Goal: Task Accomplishment & Management: Complete application form

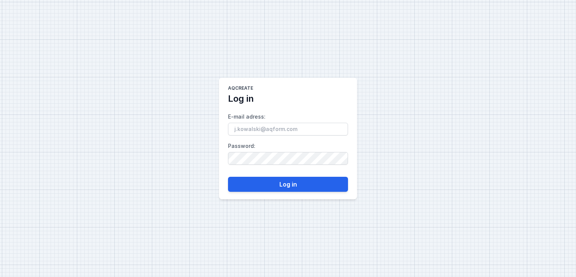
click at [276, 135] on form "E-mail adress : Password : Log in" at bounding box center [288, 148] width 120 height 87
click at [271, 128] on input "E-mail adress :" at bounding box center [288, 129] width 120 height 13
type input "[EMAIL_ADDRESS][DOMAIN_NAME]"
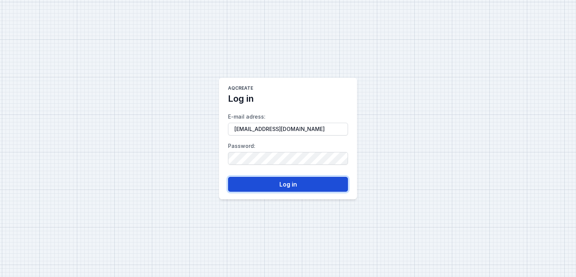
click at [290, 186] on button "Log in" at bounding box center [288, 184] width 120 height 15
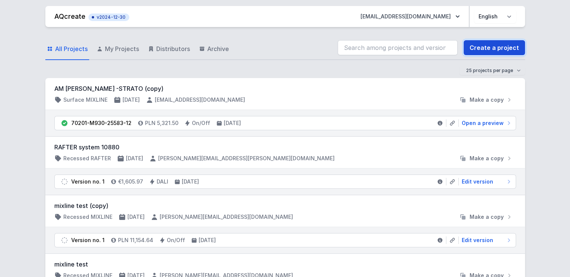
click at [499, 48] on link "Create a project" at bounding box center [494, 47] width 61 height 15
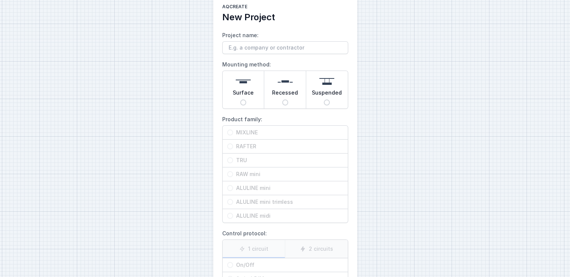
scroll to position [16, 0]
click at [243, 95] on span "Surface" at bounding box center [243, 93] width 21 height 10
click at [243, 99] on input "Surface" at bounding box center [243, 102] width 6 height 6
radio input "true"
click at [247, 144] on span "RAFTER" at bounding box center [288, 145] width 110 height 7
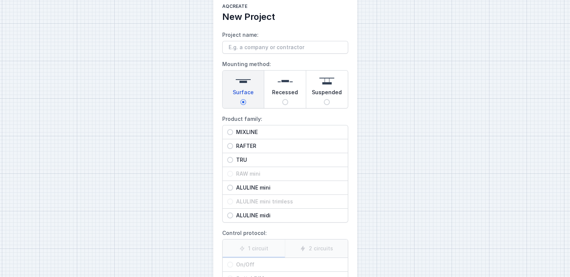
click at [233, 144] on input "RAFTER" at bounding box center [230, 146] width 6 height 6
radio input "true"
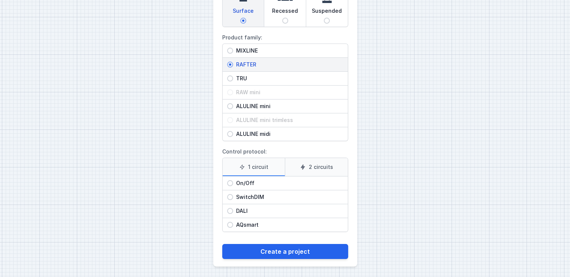
click at [246, 182] on span "On/Off" at bounding box center [288, 182] width 110 height 7
click at [233, 182] on input "On/Off" at bounding box center [230, 183] width 6 height 6
radio input "true"
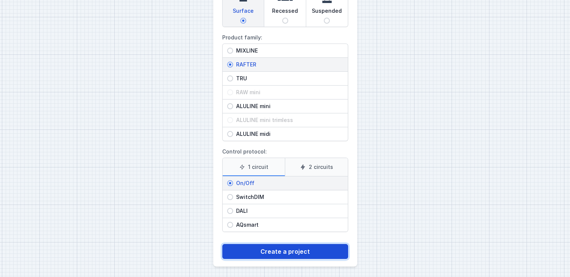
click at [254, 248] on button "Create a project" at bounding box center [285, 251] width 126 height 15
